Goal: Information Seeking & Learning: Learn about a topic

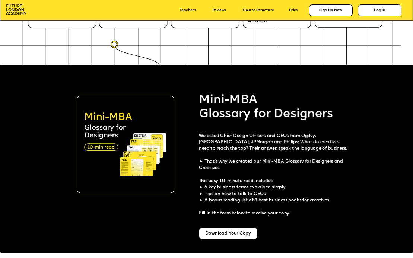
scroll to position [1040, 0]
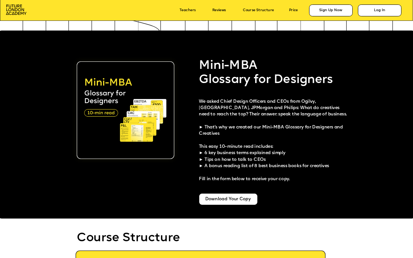
click at [201, 127] on span "We asked Chief Design Officers and CEOs from Ogilvy, Cisco, JPMorgan and Philip…" at bounding box center [273, 118] width 148 height 37
click at [202, 151] on span "This easy 10-minute read includes: ► 6 key business terms explained simply ► Ti…" at bounding box center [264, 163] width 130 height 37
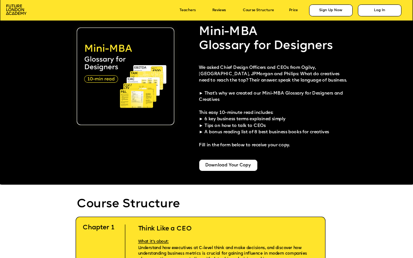
scroll to position [1076, 0]
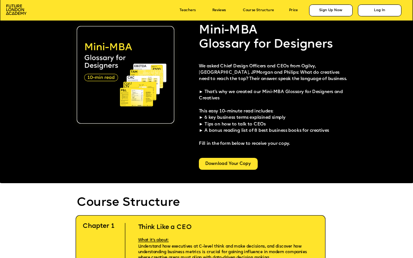
click at [234, 164] on div "Download Your Copy" at bounding box center [228, 164] width 59 height 12
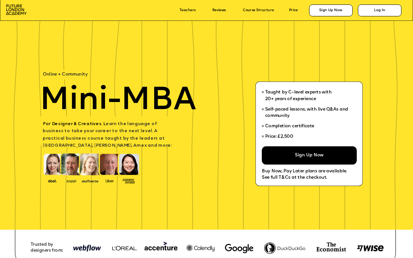
scroll to position [1239, 0]
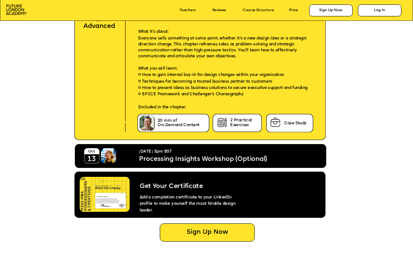
scroll to position [2252, 0]
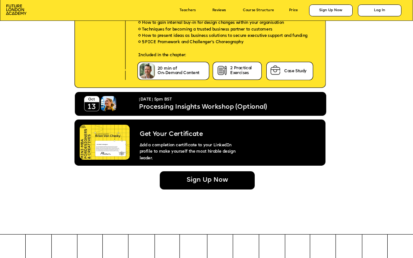
click at [205, 179] on div "Sign Up Now" at bounding box center [207, 181] width 95 height 18
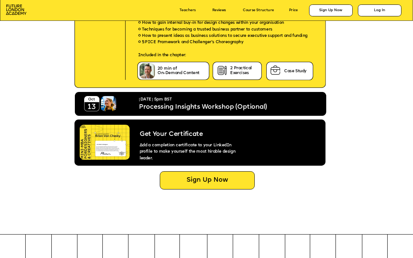
scroll to position [0, 0]
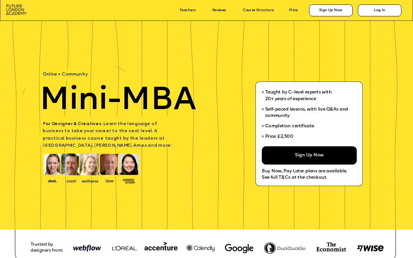
click at [14, 9] on img at bounding box center [16, 9] width 21 height 10
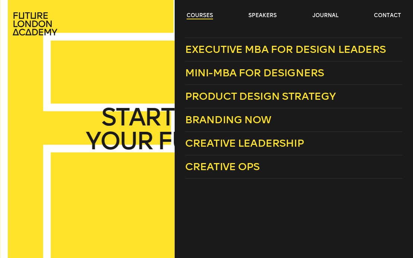
click at [200, 15] on link "courses" at bounding box center [200, 15] width 26 height 7
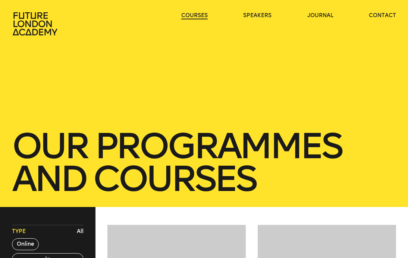
click at [200, 15] on link "courses" at bounding box center [194, 15] width 26 height 7
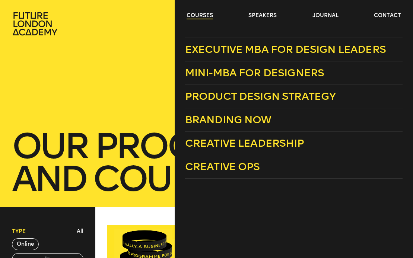
click at [201, 15] on link "courses" at bounding box center [200, 15] width 26 height 7
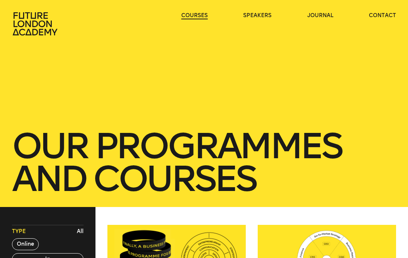
click at [201, 15] on link "courses" at bounding box center [194, 15] width 26 height 7
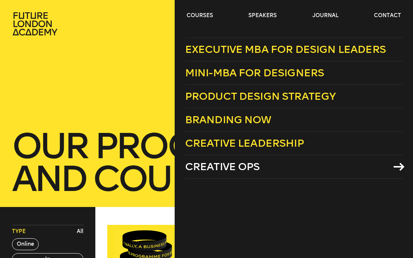
click at [249, 165] on span "Creative Ops" at bounding box center [222, 167] width 75 height 12
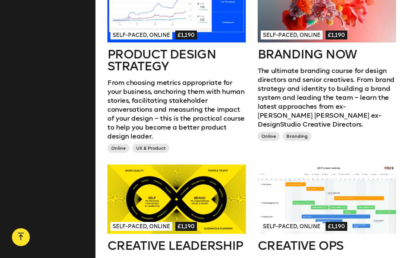
scroll to position [420, 0]
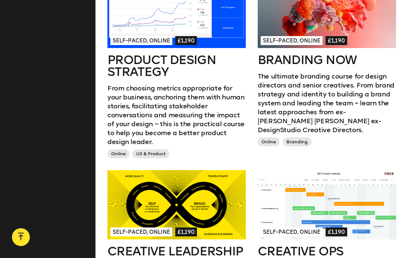
click at [316, 59] on h2 "Branding Now" at bounding box center [327, 60] width 138 height 12
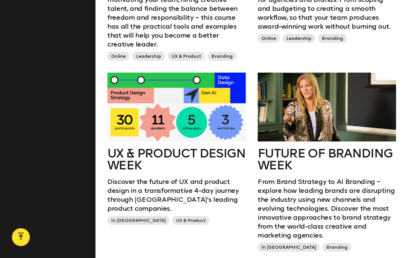
scroll to position [699, 0]
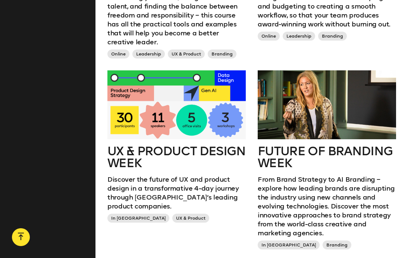
click at [174, 145] on h2 "UX & Product Design Week" at bounding box center [176, 157] width 138 height 24
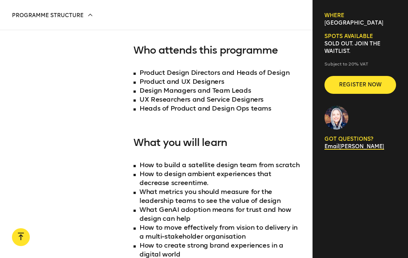
scroll to position [501, 0]
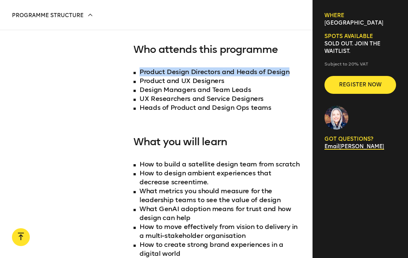
drag, startPoint x: 141, startPoint y: 63, endPoint x: 288, endPoint y: 72, distance: 147.5
click at [296, 67] on li "Product Design Directors and Heads of Design" at bounding box center [216, 71] width 167 height 9
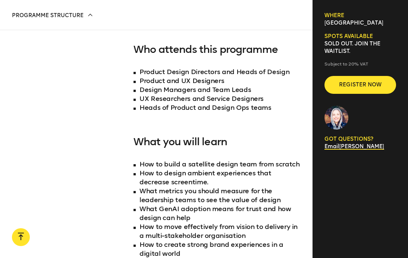
click at [275, 76] on li "Product and UX Designers" at bounding box center [216, 80] width 167 height 9
drag, startPoint x: 141, startPoint y: 71, endPoint x: 262, endPoint y: 70, distance: 121.2
click at [262, 76] on li "Product and UX Designers" at bounding box center [216, 80] width 167 height 9
drag, startPoint x: 141, startPoint y: 81, endPoint x: 261, endPoint y: 81, distance: 120.1
click at [261, 85] on li "Design Managers and Team Leads" at bounding box center [216, 89] width 167 height 9
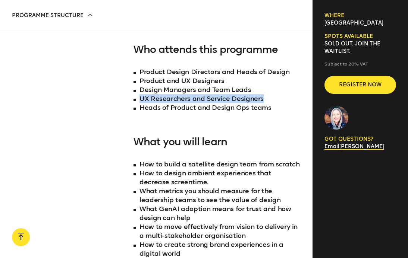
drag, startPoint x: 140, startPoint y: 89, endPoint x: 266, endPoint y: 91, distance: 126.0
click at [266, 94] on li "UX Researchers and Service Designers" at bounding box center [216, 98] width 167 height 9
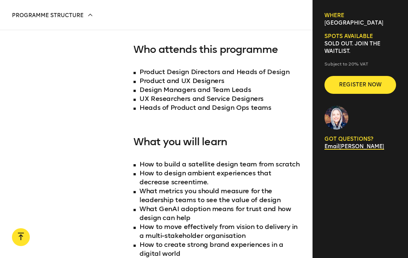
drag, startPoint x: 148, startPoint y: 99, endPoint x: 257, endPoint y: 100, distance: 109.2
click at [257, 103] on li "Heads of Product and Design Ops teams" at bounding box center [216, 107] width 167 height 9
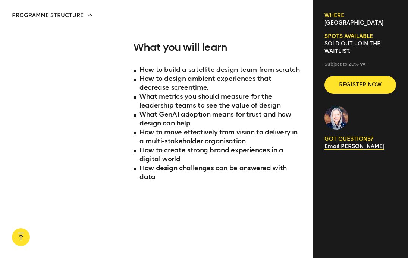
scroll to position [591, 0]
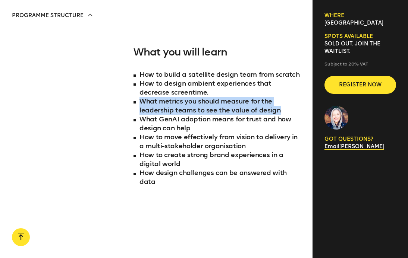
drag, startPoint x: 139, startPoint y: 93, endPoint x: 278, endPoint y: 105, distance: 139.6
click at [278, 105] on li "What metrics you should measure for the leadership teams to see the value of de…" at bounding box center [216, 106] width 167 height 18
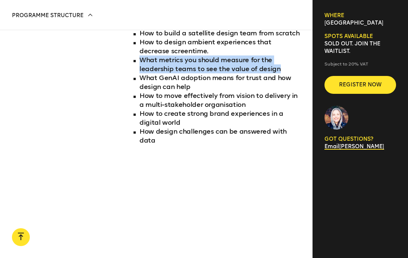
scroll to position [639, 0]
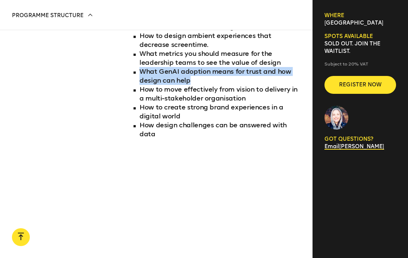
drag, startPoint x: 141, startPoint y: 63, endPoint x: 278, endPoint y: 72, distance: 137.9
click at [278, 72] on li "What GenAI adoption means for trust and how design can help" at bounding box center [216, 76] width 167 height 18
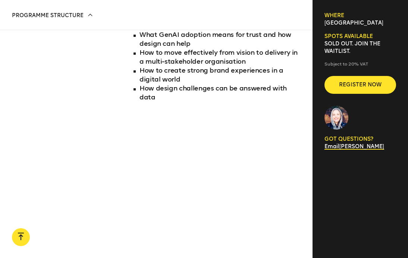
click at [264, 84] on li "How design challenges can be answered with data" at bounding box center [216, 93] width 167 height 18
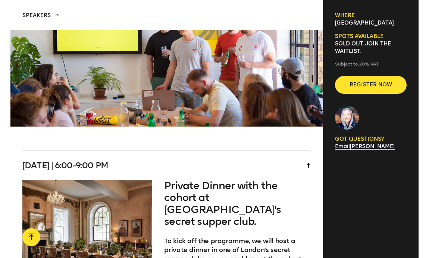
scroll to position [0, 0]
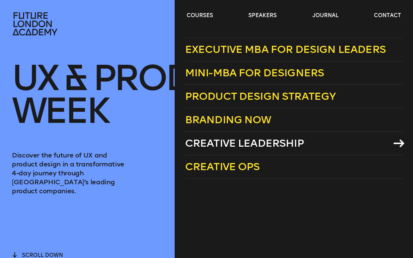
click at [228, 145] on span "Creative Leadership" at bounding box center [244, 143] width 119 height 12
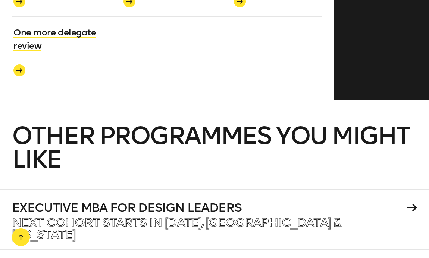
scroll to position [3186, 0]
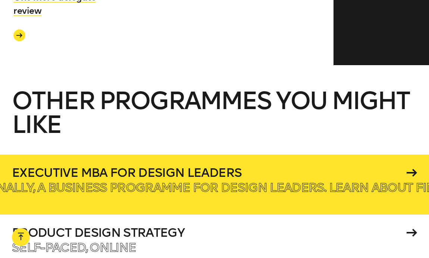
click at [154, 167] on h4 "Executive MBA for Design Leaders" at bounding box center [208, 173] width 392 height 12
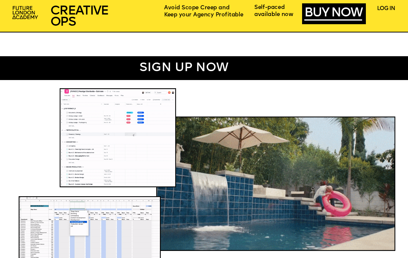
scroll to position [360, 0]
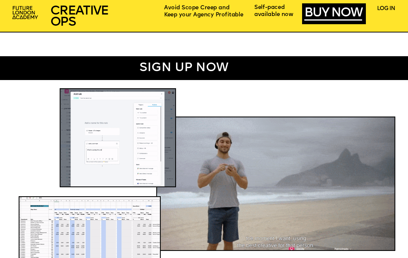
click at [152, 97] on img at bounding box center [118, 137] width 116 height 99
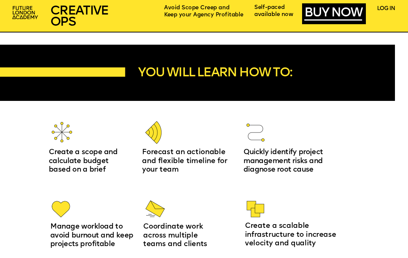
scroll to position [633, 0]
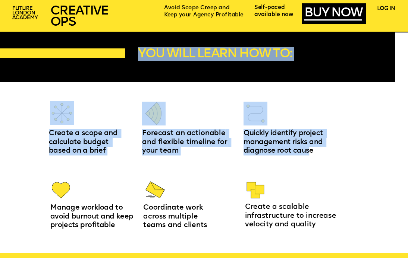
drag, startPoint x: 242, startPoint y: 129, endPoint x: 308, endPoint y: 153, distance: 70.5
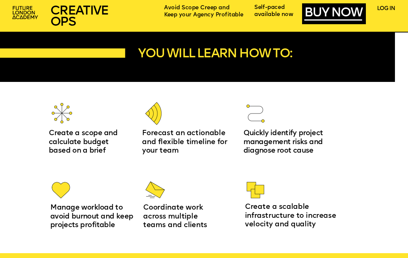
drag, startPoint x: 317, startPoint y: 152, endPoint x: 312, endPoint y: 156, distance: 6.9
click at [317, 152] on p "Quickly identify project management risks and diagnose root cause" at bounding box center [290, 142] width 94 height 26
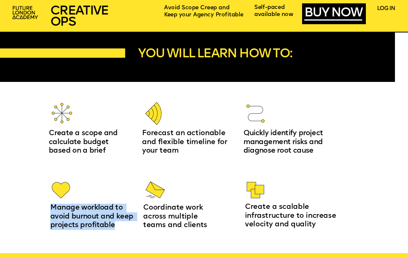
drag, startPoint x: 50, startPoint y: 207, endPoint x: 119, endPoint y: 226, distance: 71.3
click at [119, 226] on p "Manage workload to avoid burnout and keep projects profitable" at bounding box center [95, 217] width 90 height 26
click at [118, 224] on p "Manage workload to avoid burnout and keep projects profitable" at bounding box center [95, 217] width 90 height 26
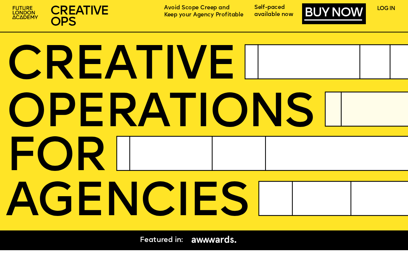
scroll to position [0, 0]
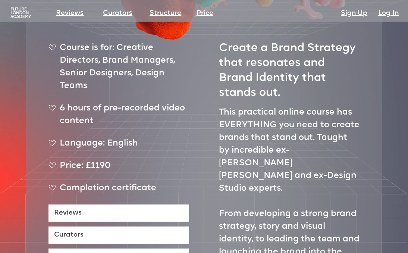
scroll to position [230, 0]
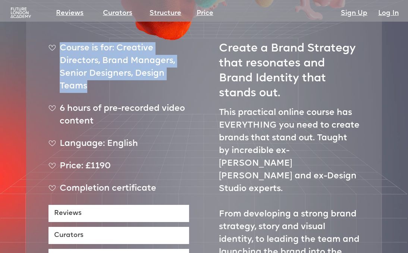
drag, startPoint x: 62, startPoint y: 32, endPoint x: 135, endPoint y: 78, distance: 86.9
click at [145, 80] on div "Course is for: Creative Directors, Brand Managers, Senior Designers, Design Tea…" at bounding box center [118, 70] width 141 height 57
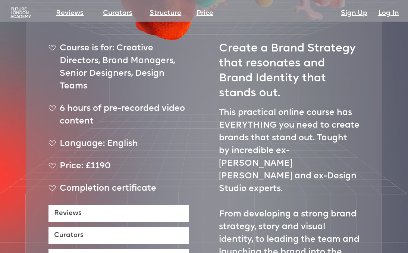
drag, startPoint x: 121, startPoint y: 75, endPoint x: 128, endPoint y: 77, distance: 7.8
click at [121, 75] on div "Course is for: Creative Directors, Brand Managers, Senior Designers, Design Tea…" at bounding box center [118, 70] width 141 height 57
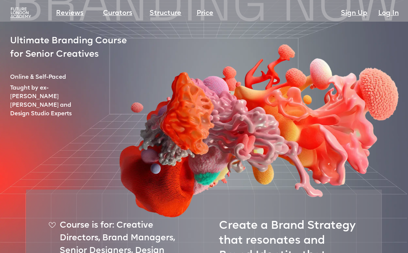
scroll to position [0, 0]
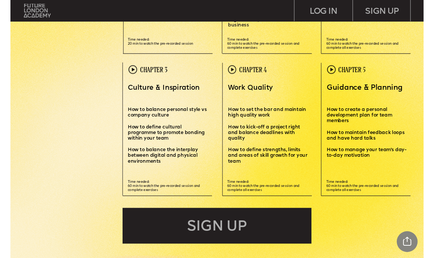
scroll to position [1324, 0]
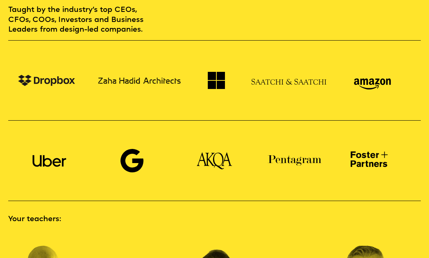
scroll to position [431, 0]
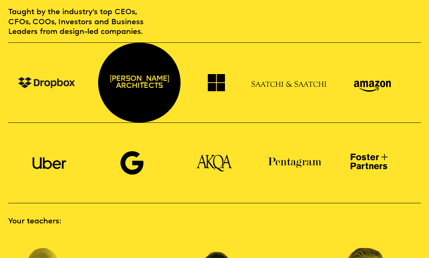
click at [139, 84] on p "[PERSON_NAME] architects" at bounding box center [139, 83] width 82 height 80
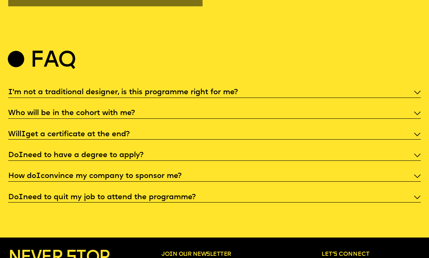
scroll to position [2009, 0]
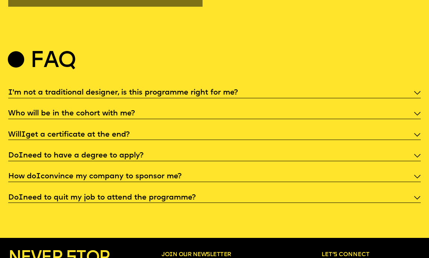
click at [418, 95] on icon at bounding box center [417, 93] width 7 height 4
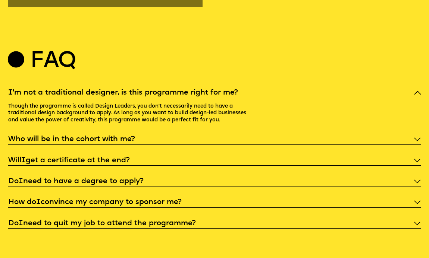
click at [412, 145] on div "I 'm not a traditional designer, is this programme right for me? Though the pro…" at bounding box center [214, 158] width 413 height 141
click at [416, 141] on icon at bounding box center [417, 139] width 6 height 3
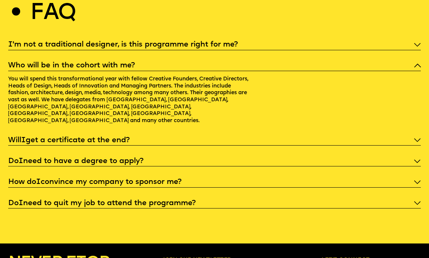
scroll to position [2085, 0]
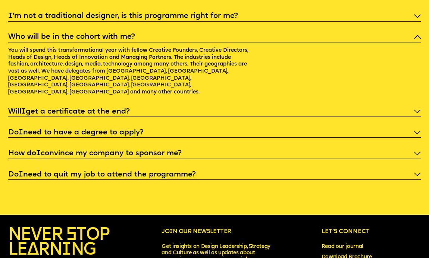
click at [416, 111] on icon at bounding box center [417, 112] width 7 height 4
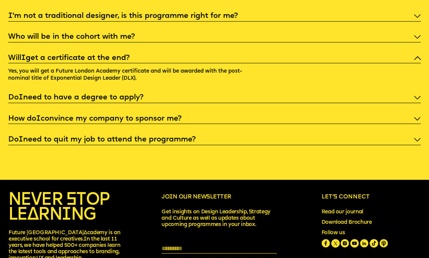
click at [415, 100] on icon at bounding box center [417, 98] width 7 height 4
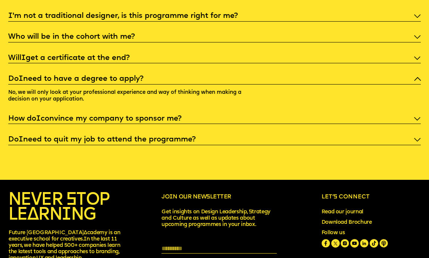
click at [416, 120] on icon at bounding box center [417, 118] width 6 height 3
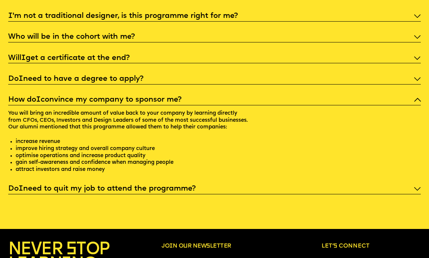
click at [418, 194] on p "Do I need to quit my job to attend the programme?" at bounding box center [214, 189] width 413 height 10
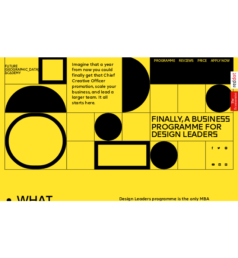
scroll to position [0, 0]
